Goal: Book appointment/travel/reservation

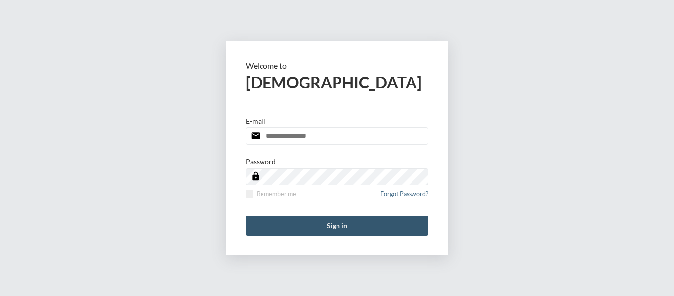
type input "**********"
click at [347, 226] on button "Sign in" at bounding box center [337, 226] width 183 height 20
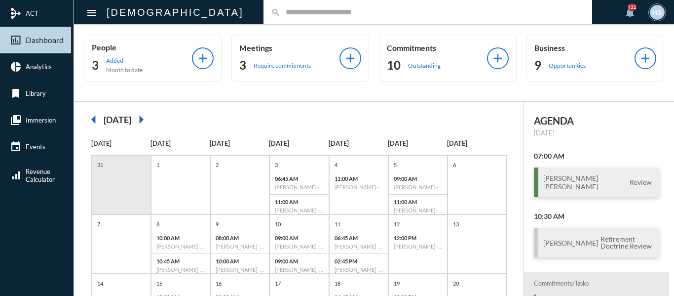
click at [281, 8] on input "text" at bounding box center [433, 12] width 304 height 8
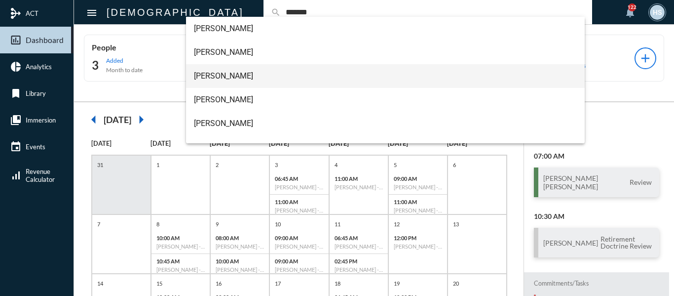
type input "*******"
click at [227, 77] on span "[PERSON_NAME]" at bounding box center [386, 76] width 384 height 24
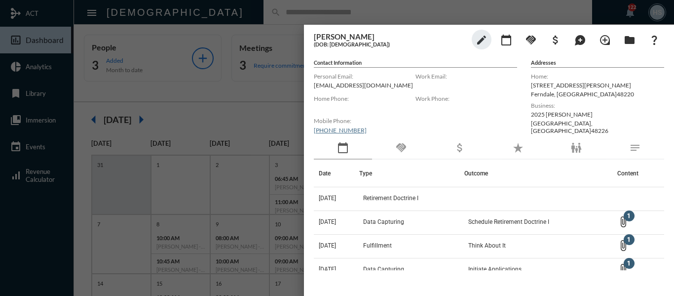
click at [260, 88] on div at bounding box center [337, 148] width 674 height 296
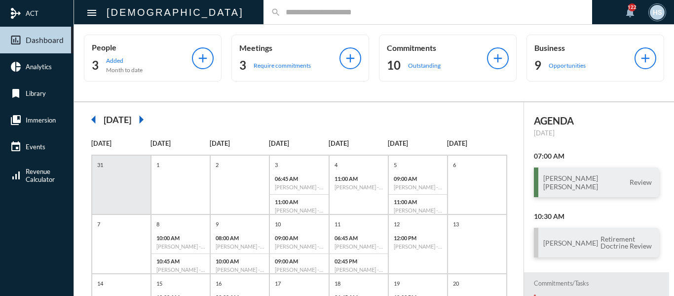
click at [262, 68] on p "Require commitments" at bounding box center [282, 65] width 57 height 7
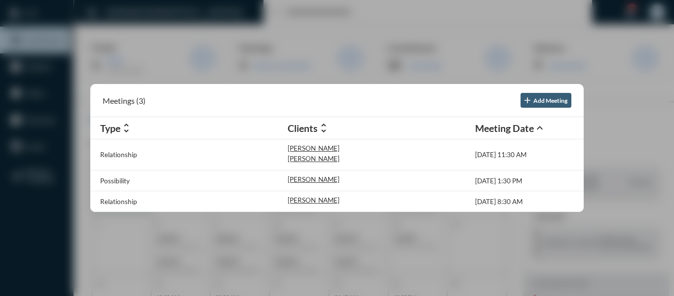
click at [252, 10] on div at bounding box center [337, 148] width 674 height 296
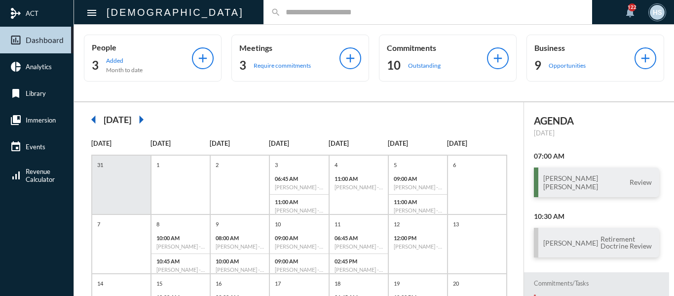
click at [281, 8] on input "text" at bounding box center [433, 12] width 304 height 8
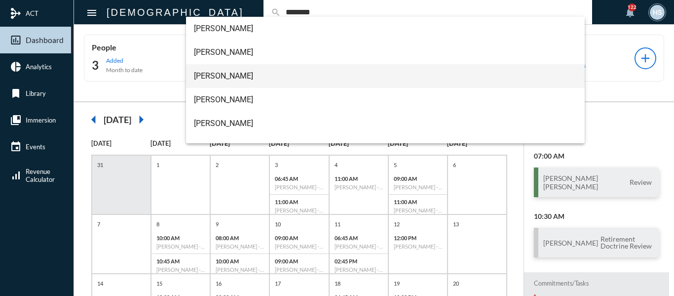
type input "********"
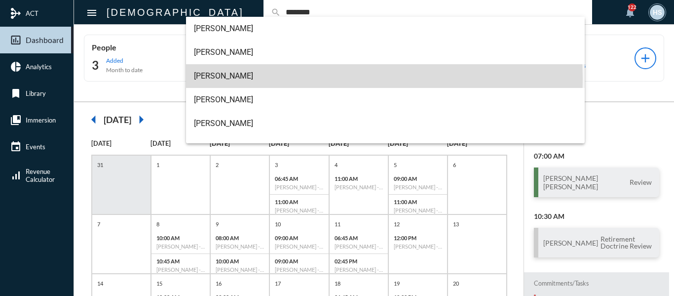
click at [230, 78] on span "[PERSON_NAME]" at bounding box center [386, 76] width 384 height 24
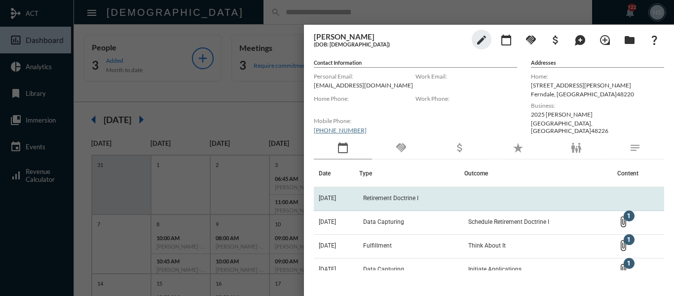
click at [399, 197] on span "Retirement Doctrine I" at bounding box center [390, 197] width 55 height 7
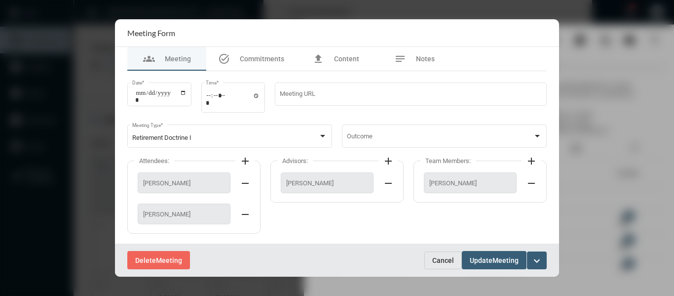
click at [452, 260] on span "Cancel" at bounding box center [443, 260] width 22 height 8
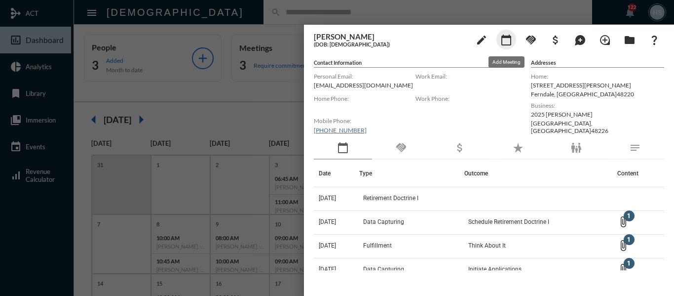
click at [510, 40] on mat-icon "calendar_today" at bounding box center [507, 40] width 12 height 12
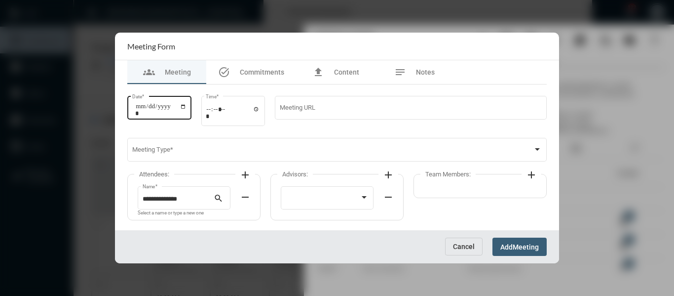
click at [187, 105] on input "Date *" at bounding box center [160, 110] width 51 height 14
type input "**********"
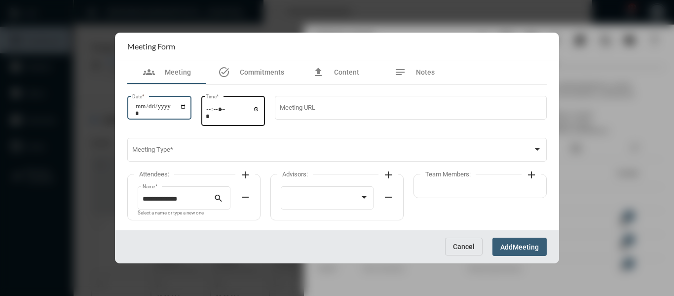
click at [259, 110] on input "Time *" at bounding box center [233, 112] width 54 height 14
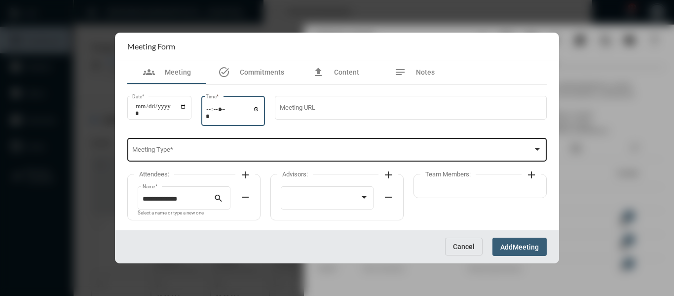
type input "*****"
click at [336, 142] on div "Meeting Type *" at bounding box center [337, 148] width 410 height 25
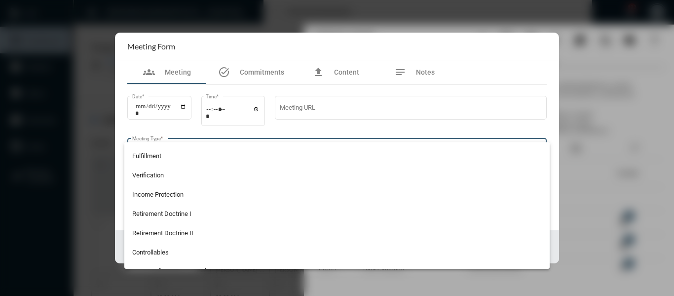
scroll to position [99, 0]
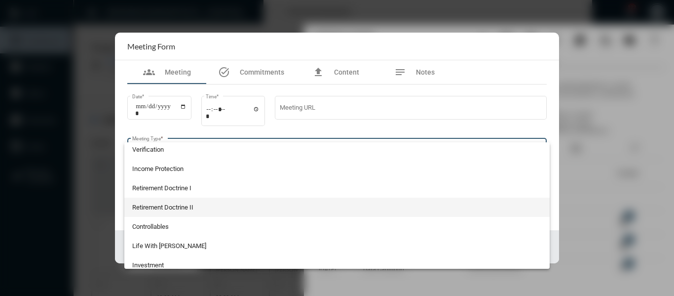
click at [187, 205] on span "Retirement Doctrine II" at bounding box center [337, 206] width 410 height 19
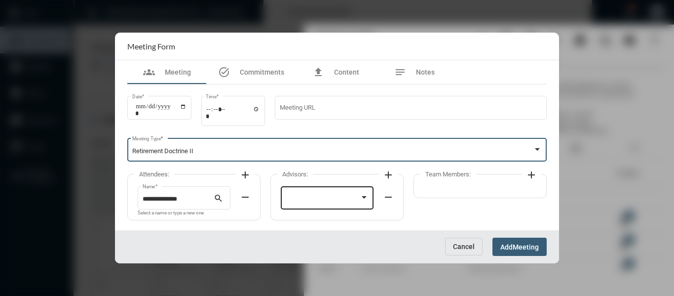
click at [343, 204] on div at bounding box center [327, 196] width 83 height 25
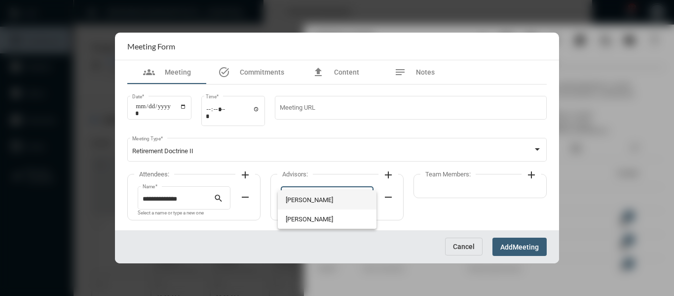
click at [319, 193] on span "[PERSON_NAME]" at bounding box center [327, 199] width 83 height 19
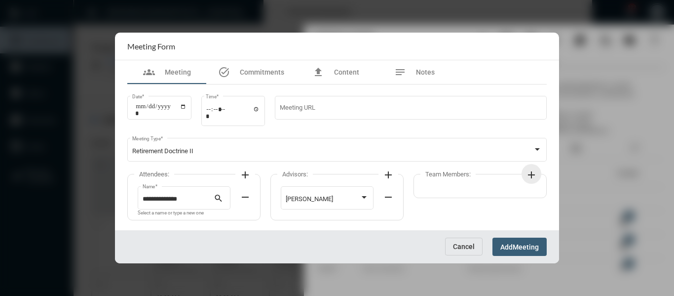
click at [533, 178] on mat-icon "add" at bounding box center [532, 175] width 12 height 12
click at [484, 199] on div at bounding box center [466, 198] width 75 height 7
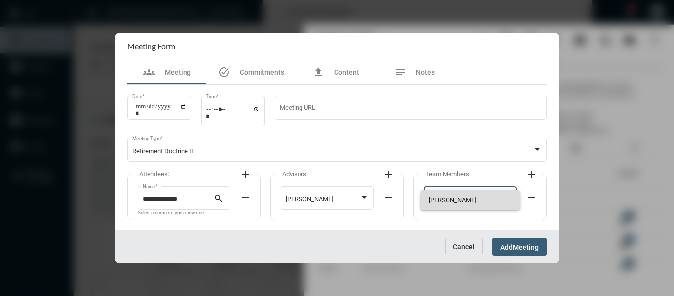
click at [446, 199] on span "[PERSON_NAME]" at bounding box center [470, 199] width 83 height 19
click at [518, 243] on span "Meeting" at bounding box center [526, 247] width 26 height 8
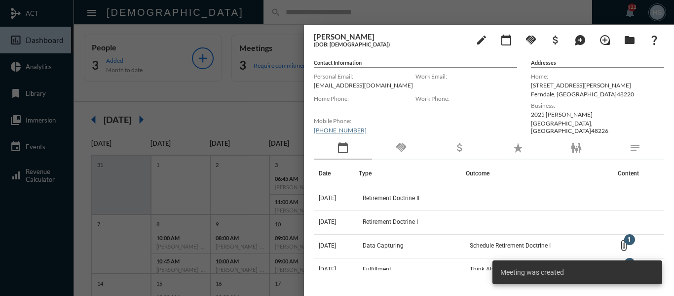
click at [254, 94] on div at bounding box center [337, 148] width 674 height 296
